Goal: Information Seeking & Learning: Learn about a topic

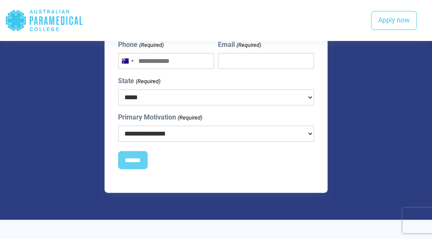
scroll to position [691, 0]
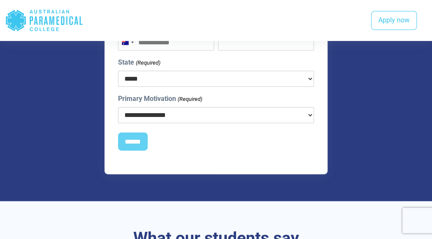
drag, startPoint x: 0, startPoint y: 0, endPoint x: 226, endPoint y: 114, distance: 253.1
click at [226, 114] on select "**********" at bounding box center [216, 115] width 196 height 16
select select "**********"
click at [118, 107] on select "**********" at bounding box center [216, 115] width 196 height 16
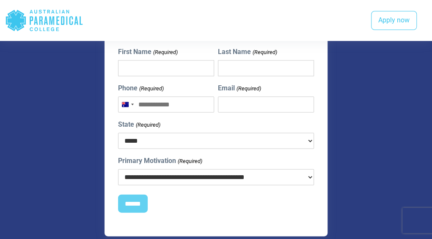
scroll to position [637, 0]
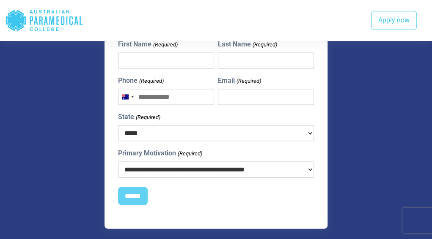
click at [47, 25] on icon ".logo-horizontal-c1{fill:#3CC5EE;} .logo-horizontal-c3{fill:#3CC5EE;} .logo-hor…" at bounding box center [44, 20] width 78 height 27
click at [379, 18] on link "Apply now" at bounding box center [394, 20] width 46 height 19
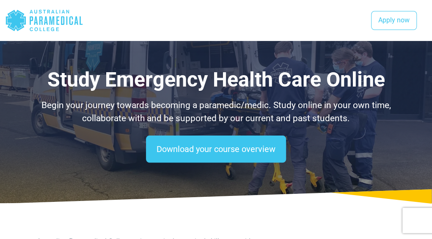
scroll to position [637, 0]
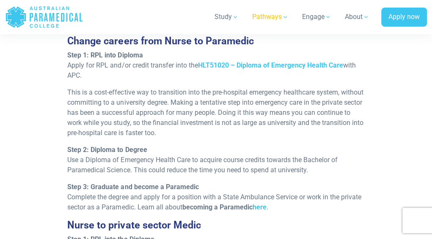
scroll to position [861, 0]
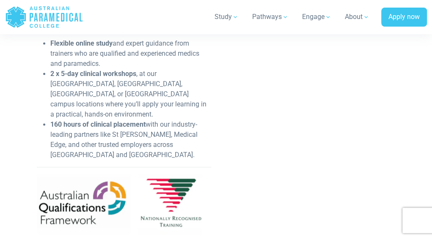
scroll to position [434, 0]
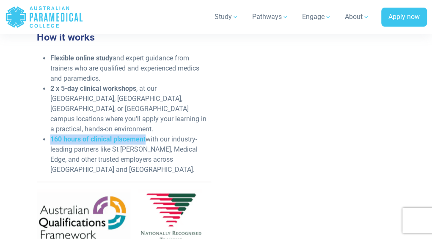
drag, startPoint x: 145, startPoint y: 120, endPoint x: 48, endPoint y: 115, distance: 96.6
click at [48, 115] on ul "Flexible online study and expert guidance from trainers who are qualified and e…" at bounding box center [124, 114] width 174 height 122
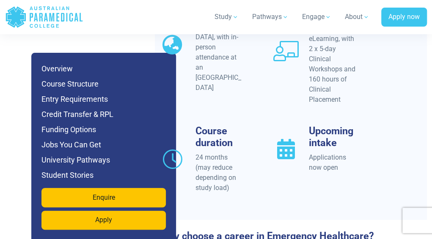
scroll to position [933, 0]
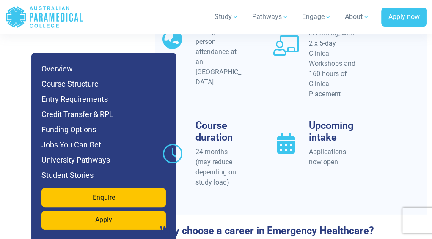
click at [250, 190] on div "Location Australia & New Zealand, with in-person attendance at an APC Campus De…" at bounding box center [291, 89] width 272 height 251
click at [198, 173] on div "Location Australia & New Zealand, with in-person attendance at an APC Campus De…" at bounding box center [291, 99] width 272 height 217
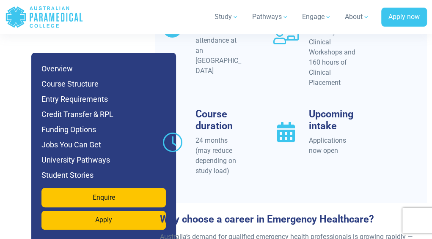
scroll to position [945, 0]
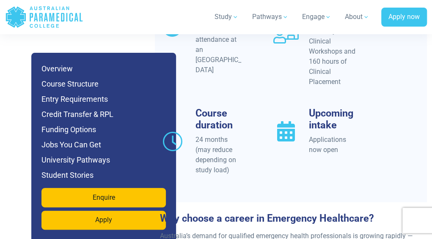
click at [199, 107] on h3 "Course duration" at bounding box center [218, 119] width 47 height 24
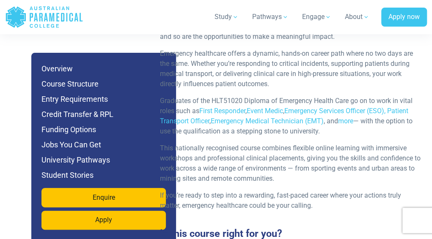
scroll to position [1153, 0]
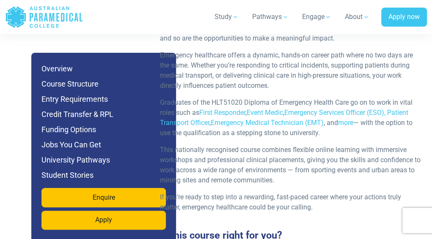
click at [198, 98] on p "Graduates of the HLT51020 Diploma of Emergency Health Care go on to work in vit…" at bounding box center [291, 118] width 262 height 41
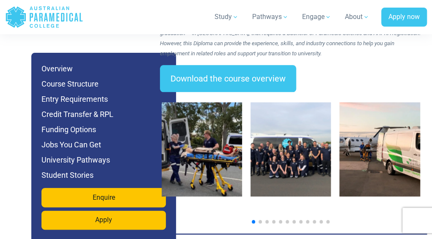
scroll to position [1616, 0]
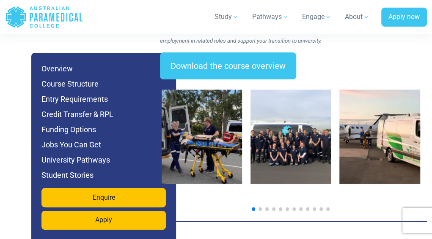
click at [260, 208] on span "Go to slide 2" at bounding box center [259, 209] width 3 height 3
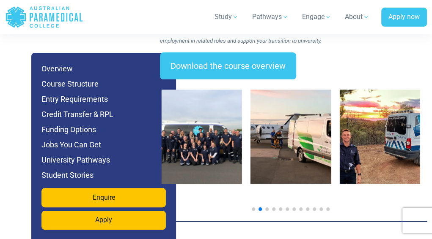
click at [272, 187] on div at bounding box center [291, 147] width 272 height 135
click at [272, 208] on span "Go to slide 4" at bounding box center [273, 209] width 3 height 3
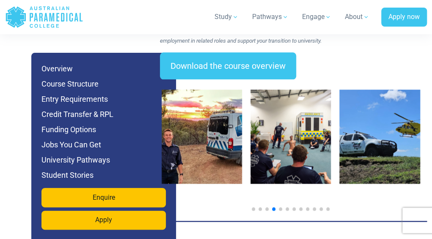
click at [288, 185] on div at bounding box center [291, 147] width 272 height 135
click at [291, 208] on div at bounding box center [291, 209] width 258 height 3
click at [288, 208] on div at bounding box center [291, 209] width 258 height 3
click at [288, 192] on div at bounding box center [291, 147] width 272 height 135
click at [285, 183] on div at bounding box center [291, 147] width 272 height 135
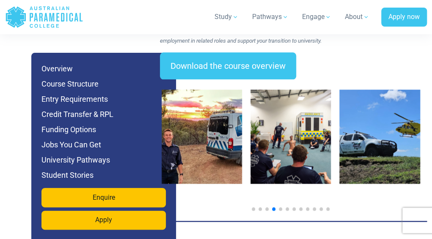
click at [287, 208] on span "Go to slide 6" at bounding box center [287, 209] width 3 height 3
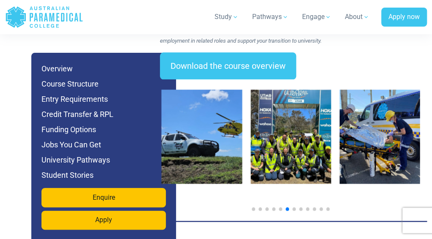
click at [302, 208] on span "Go to slide 8" at bounding box center [300, 209] width 3 height 3
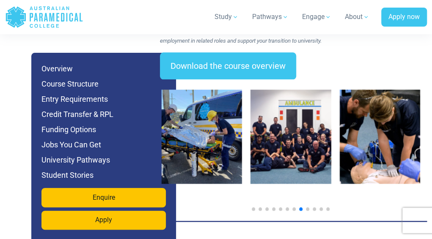
click at [302, 208] on span "Go to slide 8" at bounding box center [300, 209] width 3 height 3
click at [307, 208] on span "Go to slide 9" at bounding box center [307, 209] width 3 height 3
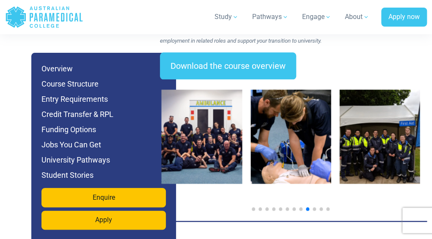
click at [310, 208] on div at bounding box center [291, 209] width 258 height 3
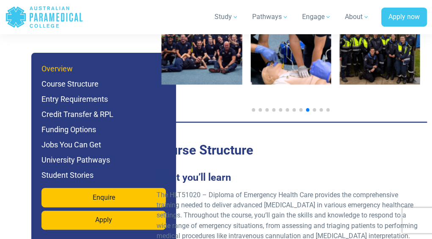
click at [79, 66] on h6 "Overview" at bounding box center [103, 69] width 124 height 12
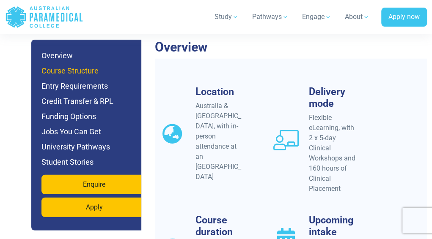
scroll to position [816, 0]
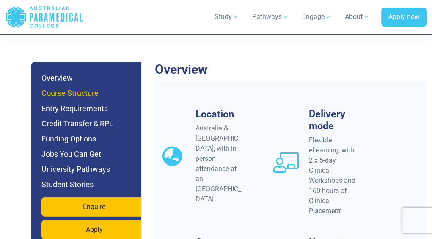
click at [88, 88] on ul "Overview Course Structure Entry Requirements Credit Transfer & RPL Funding Opti…" at bounding box center [94, 131] width 106 height 118
click at [84, 88] on h6 "Course Structure" at bounding box center [94, 94] width 106 height 12
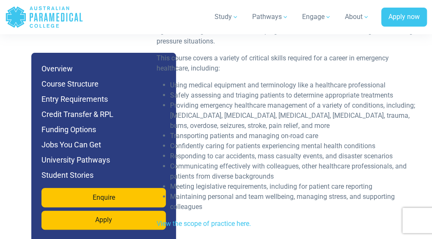
scroll to position [1942, 0]
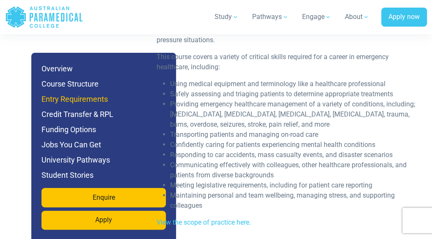
click at [61, 96] on h6 "Entry Requirements" at bounding box center [103, 99] width 124 height 12
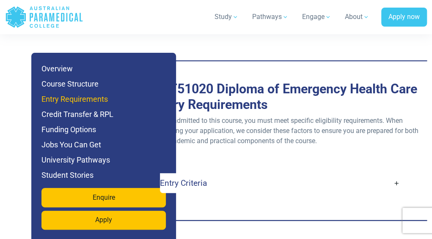
scroll to position [2646, 0]
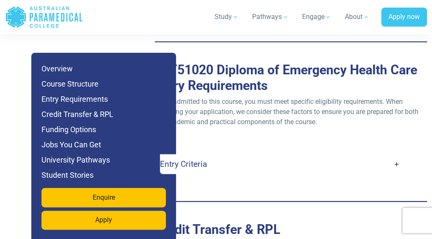
click at [398, 154] on link "Entry Criteria" at bounding box center [280, 164] width 240 height 20
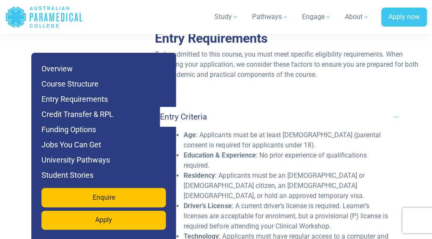
scroll to position [2694, 0]
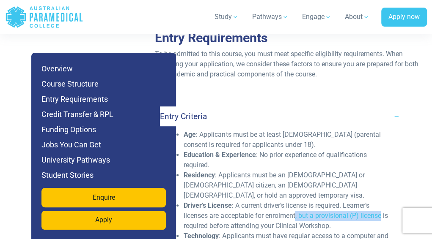
drag, startPoint x: 297, startPoint y: 192, endPoint x: 385, endPoint y: 197, distance: 88.1
click at [385, 201] on li "Driver’s License : A current driver’s license is required. Learner’s licenses a…" at bounding box center [287, 216] width 206 height 30
click at [37, 231] on div "Jump to Section Overview Course Structure Entry Requirements Credit Transfer & …" at bounding box center [103, 148] width 145 height 191
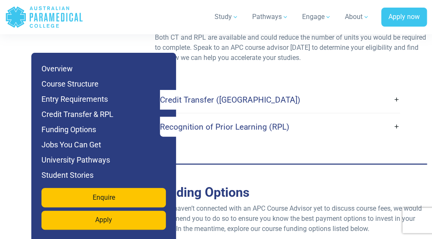
scroll to position [3280, 0]
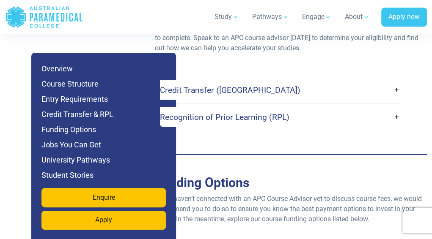
click at [219, 85] on h4 "Credit Transfer (CT)" at bounding box center [230, 90] width 140 height 10
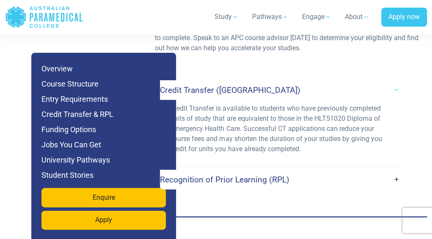
click at [219, 85] on h4 "Credit Transfer (CT)" at bounding box center [230, 90] width 140 height 10
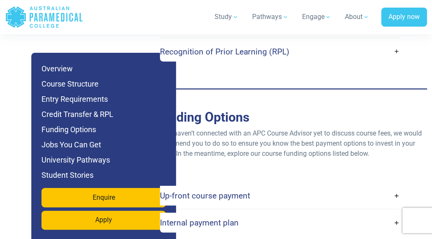
scroll to position [3348, 0]
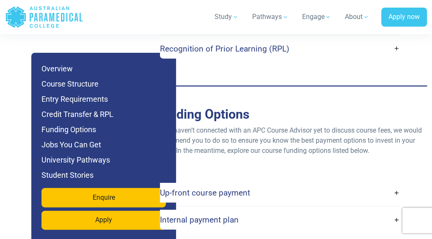
drag, startPoint x: 219, startPoint y: 70, endPoint x: 195, endPoint y: 45, distance: 34.1
click at [195, 45] on div "Credit Transfer (CT) Credit Transfer is available to students who have previous…" at bounding box center [291, 36] width 272 height 88
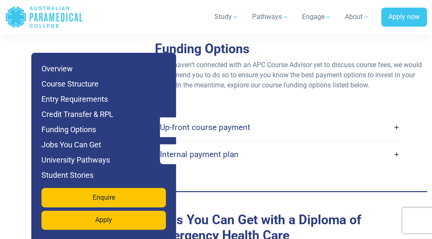
scroll to position [3414, 0]
click at [246, 122] on h4 "Up-front course payment" at bounding box center [205, 127] width 90 height 10
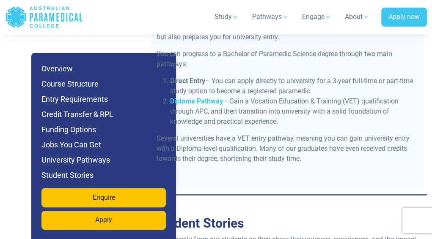
scroll to position [4340, 0]
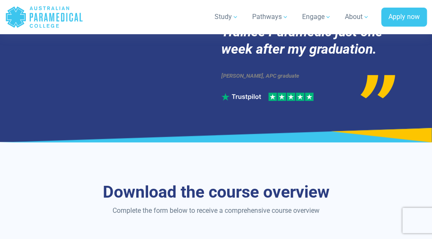
scroll to position [5364, 0]
